Goal: Transaction & Acquisition: Download file/media

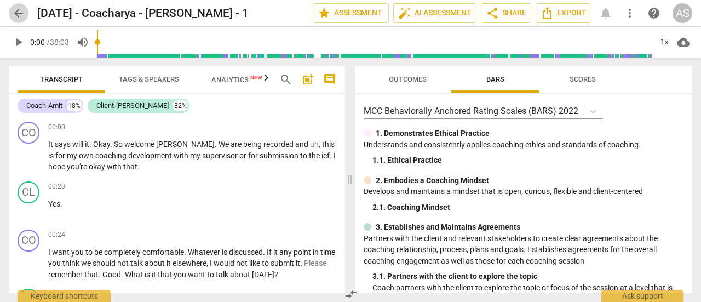
click at [18, 16] on span "arrow_back" at bounding box center [18, 13] width 13 height 13
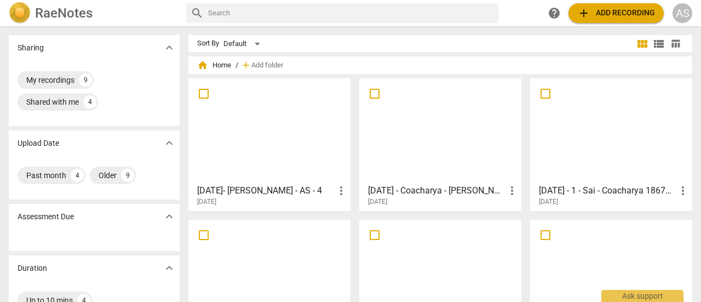
click at [634, 146] on div at bounding box center [611, 130] width 154 height 97
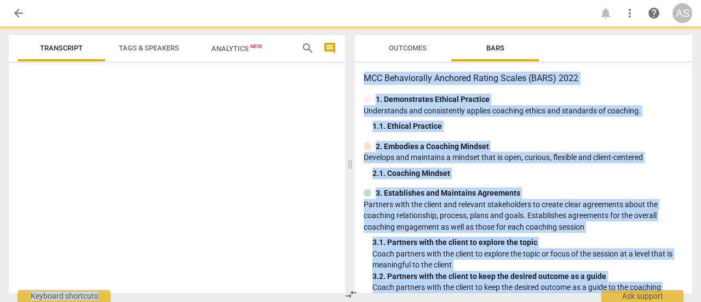
click at [634, 146] on div "2. Embodies a Coaching Mindset" at bounding box center [523, 146] width 320 height 11
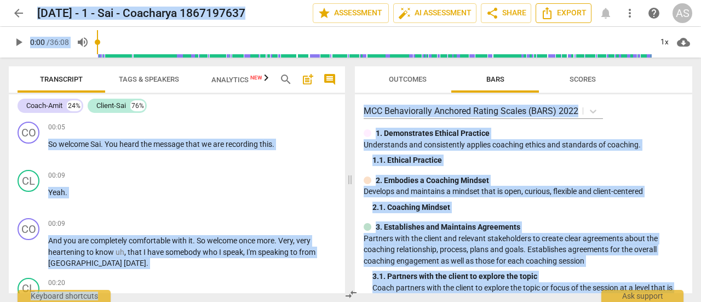
click at [567, 18] on span "Export" at bounding box center [563, 13] width 46 height 13
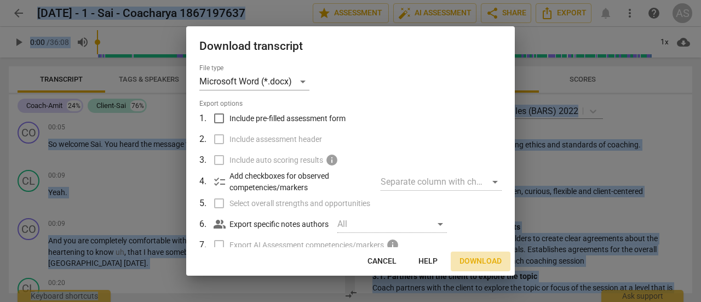
click at [474, 259] on span "Download" at bounding box center [480, 261] width 42 height 11
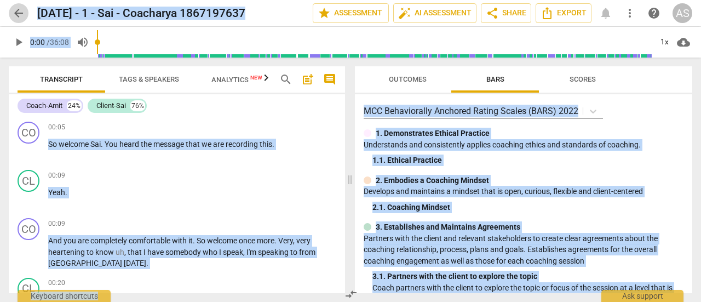
click at [18, 15] on span "arrow_back" at bounding box center [18, 13] width 13 height 13
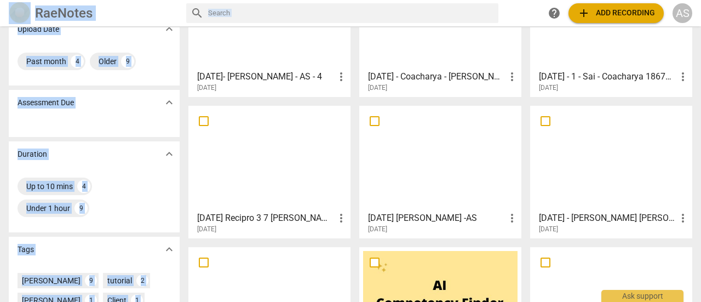
scroll to position [123, 0]
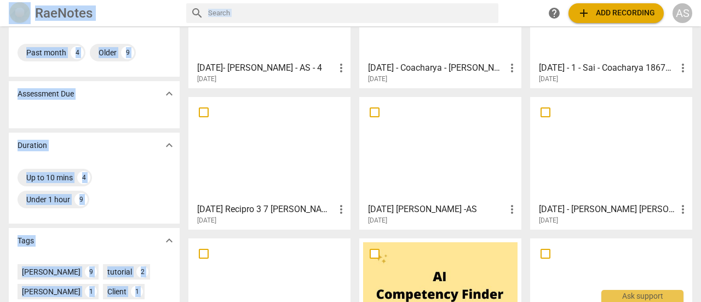
click at [279, 162] on div at bounding box center [269, 149] width 154 height 97
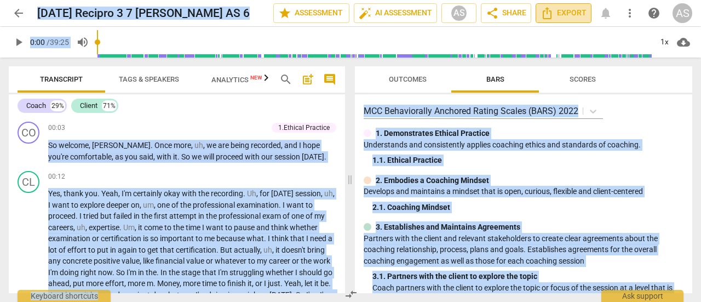
click at [565, 15] on span "Export" at bounding box center [563, 13] width 46 height 13
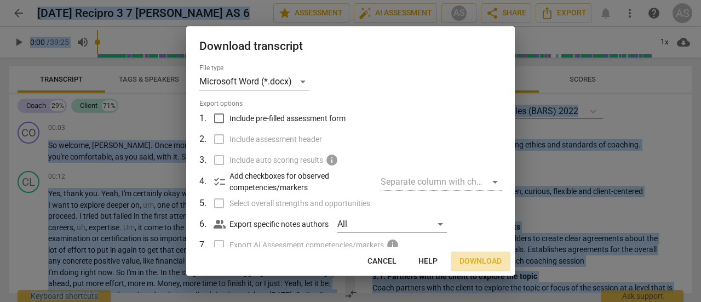
click at [478, 262] on span "Download" at bounding box center [480, 261] width 42 height 11
